Goal: Task Accomplishment & Management: Manage account settings

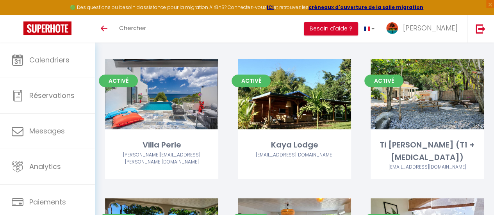
scroll to position [313, 0]
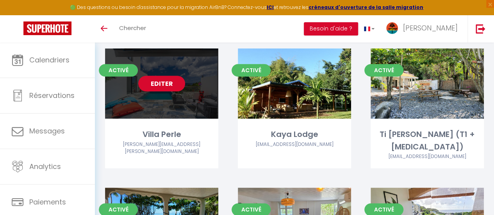
click at [166, 76] on link "Editer" at bounding box center [161, 84] width 47 height 16
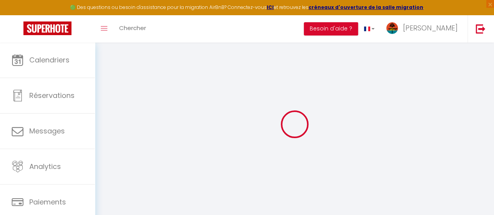
select select "15873-1196330138914333097"
select select "+ 20 %"
select select "+ 16 %"
select select "+ 3 %"
select select
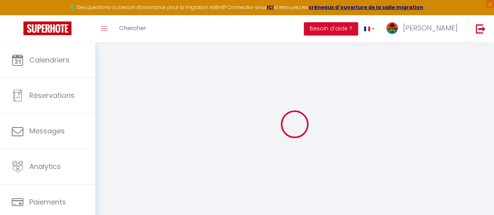
checkbox input "false"
select select "365"
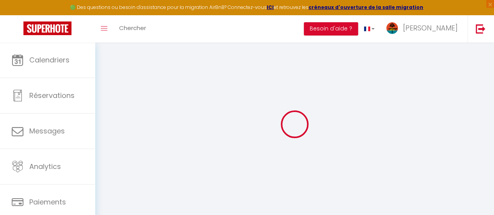
select select "2"
select select "well_reviewed_guests"
select select "EUR"
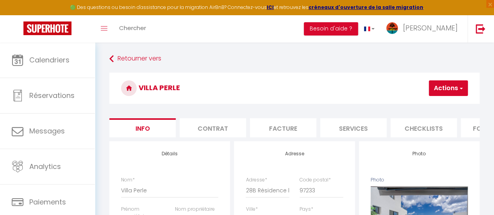
scroll to position [0, 324]
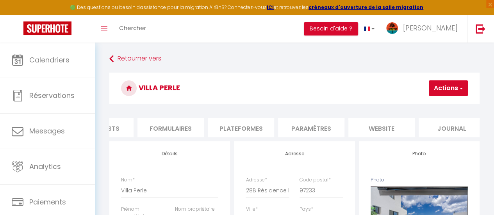
click at [238, 125] on li "Plateformes" at bounding box center [241, 127] width 66 height 19
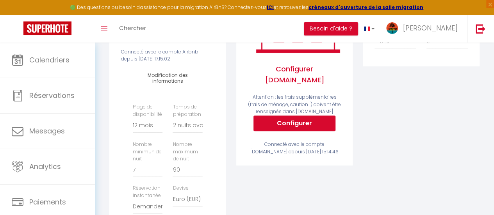
scroll to position [195, 0]
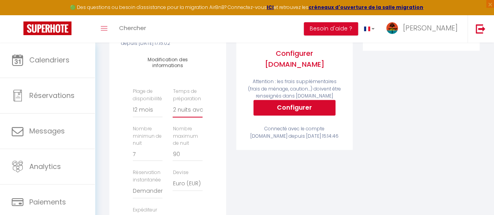
click at [192, 113] on select "Aucun 1 nuit avant et après chaque réservation 2 nuits avant et après chaque ré…" at bounding box center [188, 110] width 30 height 15
click at [269, 180] on div "Activé Configurer [DOMAIN_NAME] Attention : les frais supplémentaires (frais de…" at bounding box center [294, 111] width 127 height 331
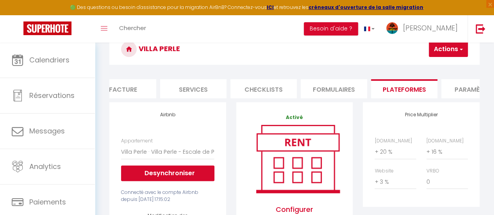
scroll to position [0, 173]
